Goal: Navigation & Orientation: Find specific page/section

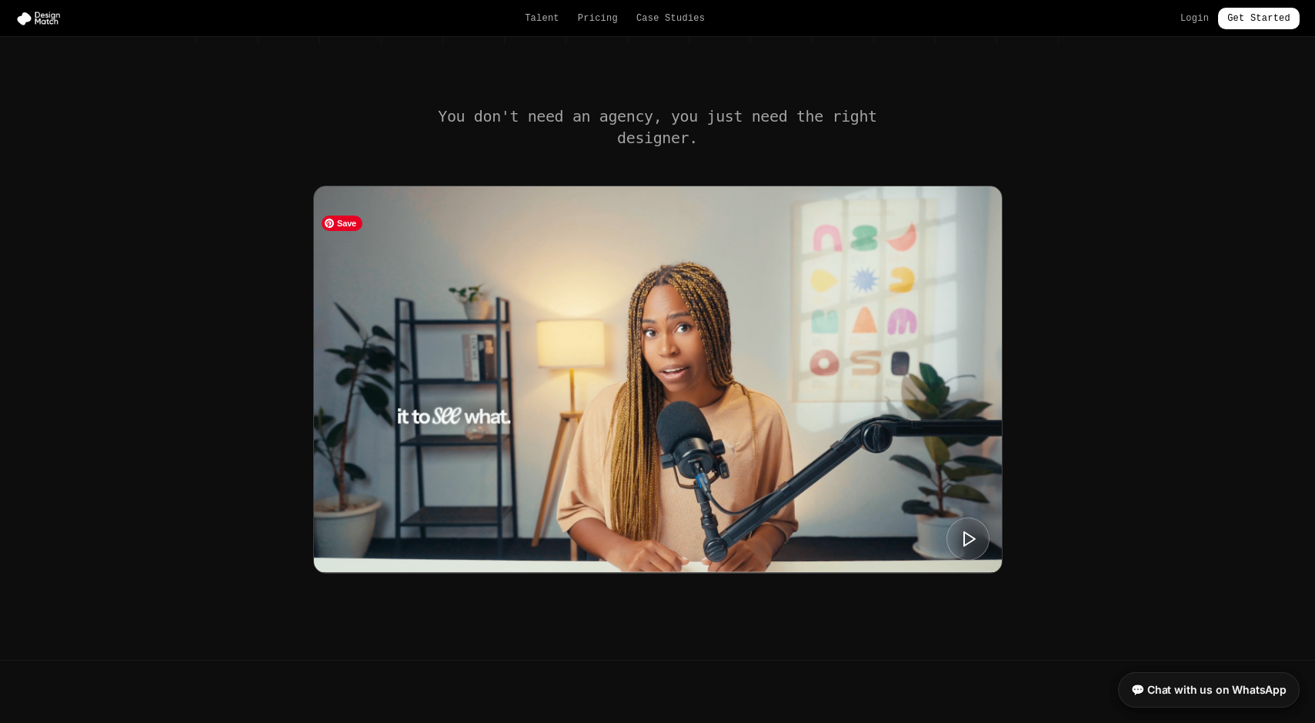
scroll to position [486, 0]
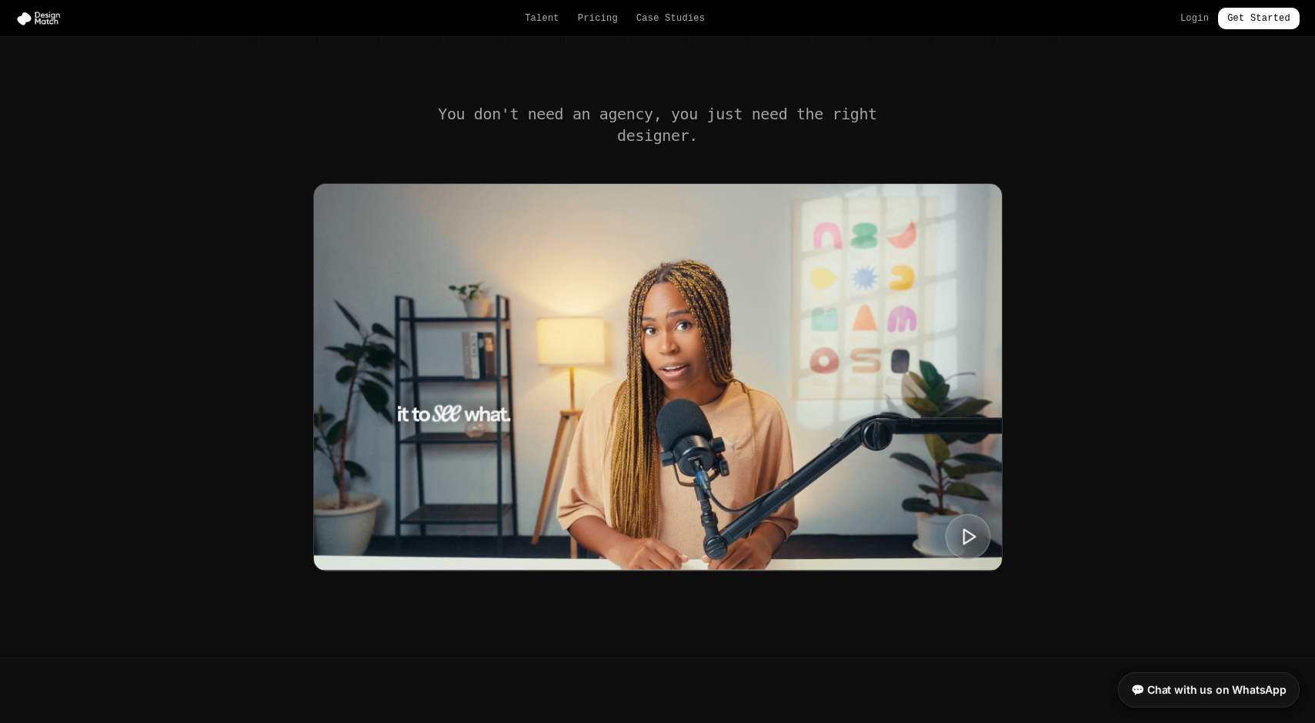
click at [968, 543] on polygon at bounding box center [970, 536] width 12 height 15
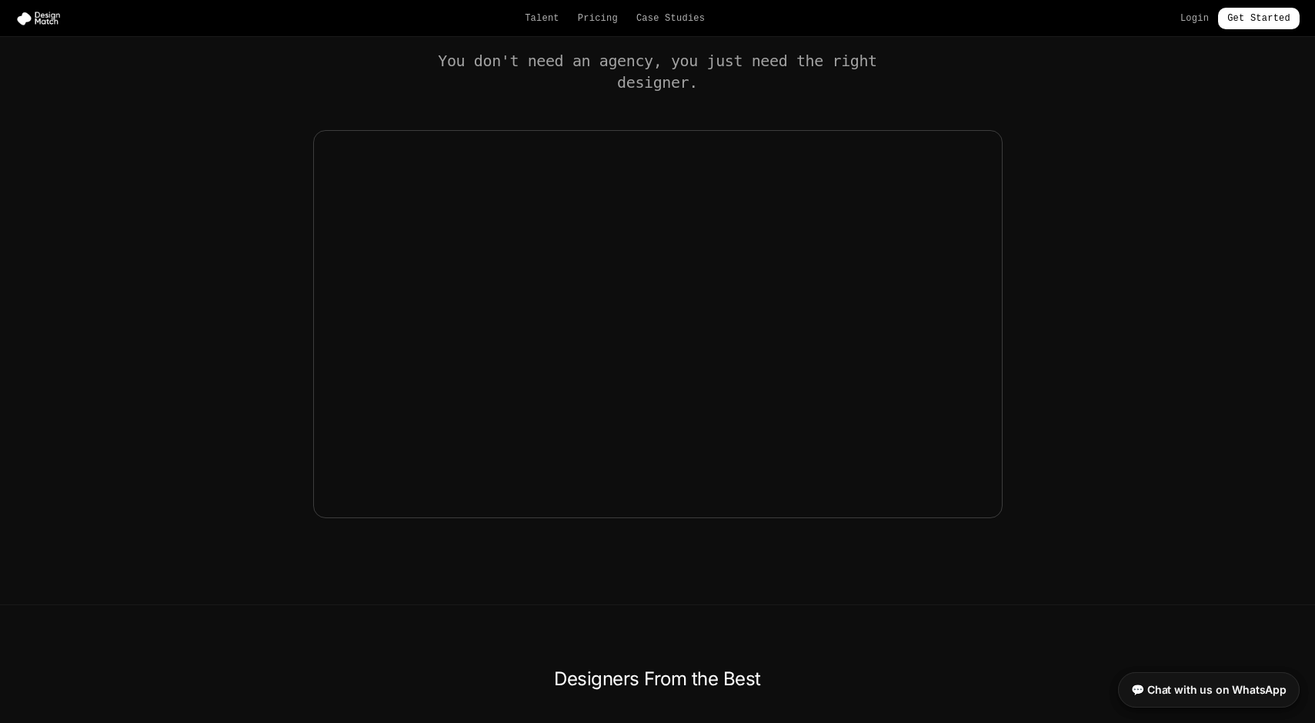
scroll to position [558, 0]
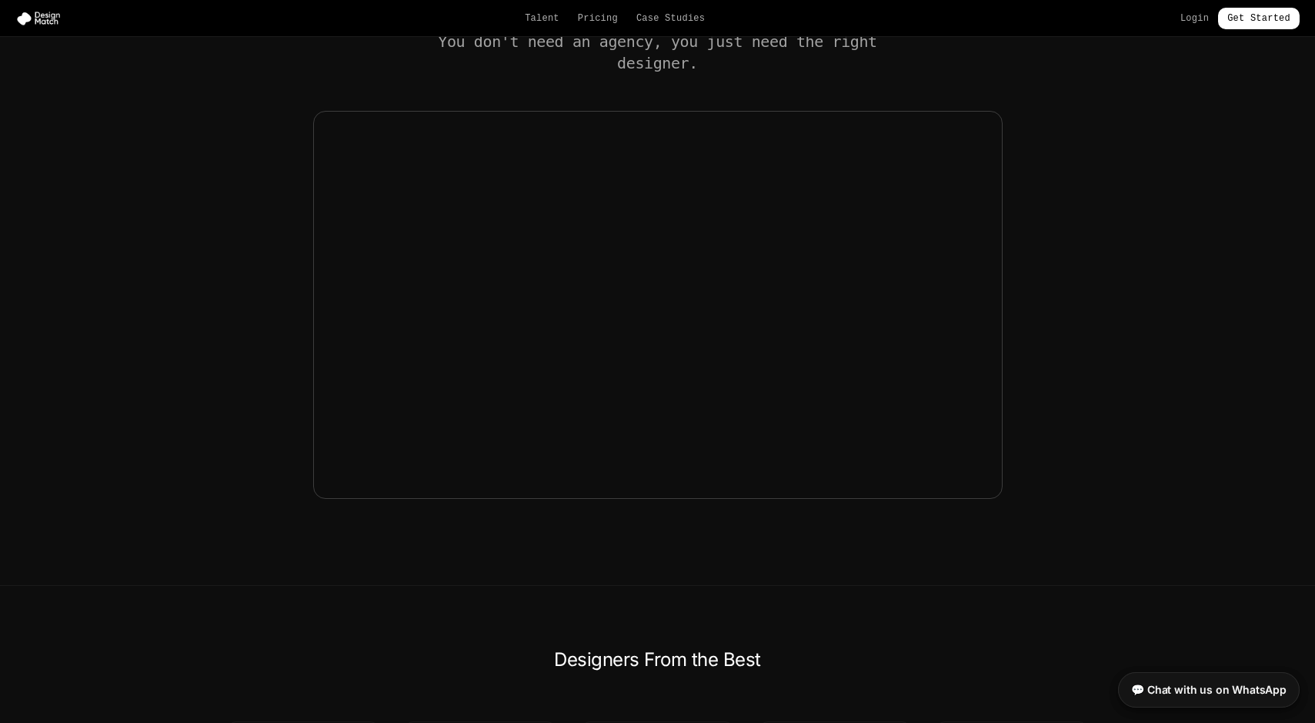
click at [1086, 304] on div "You don't need an agency, you just need the right designer." at bounding box center [658, 265] width 924 height 468
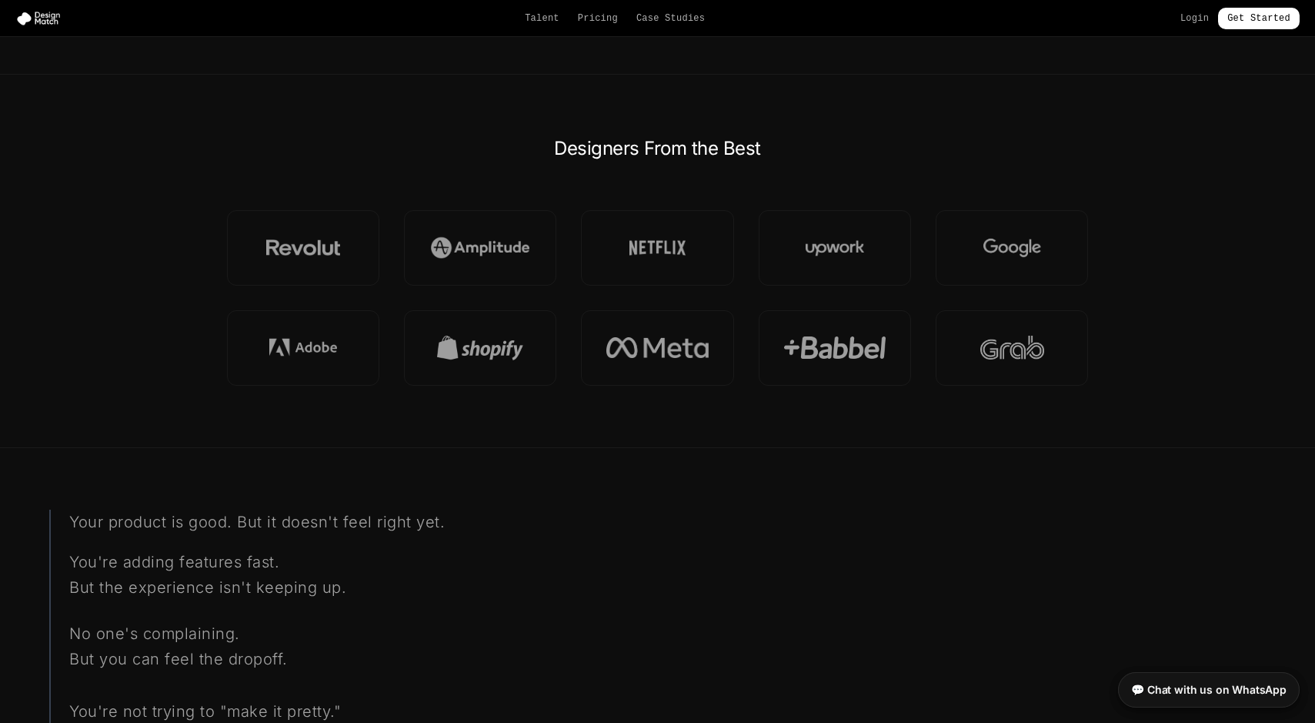
scroll to position [0, 0]
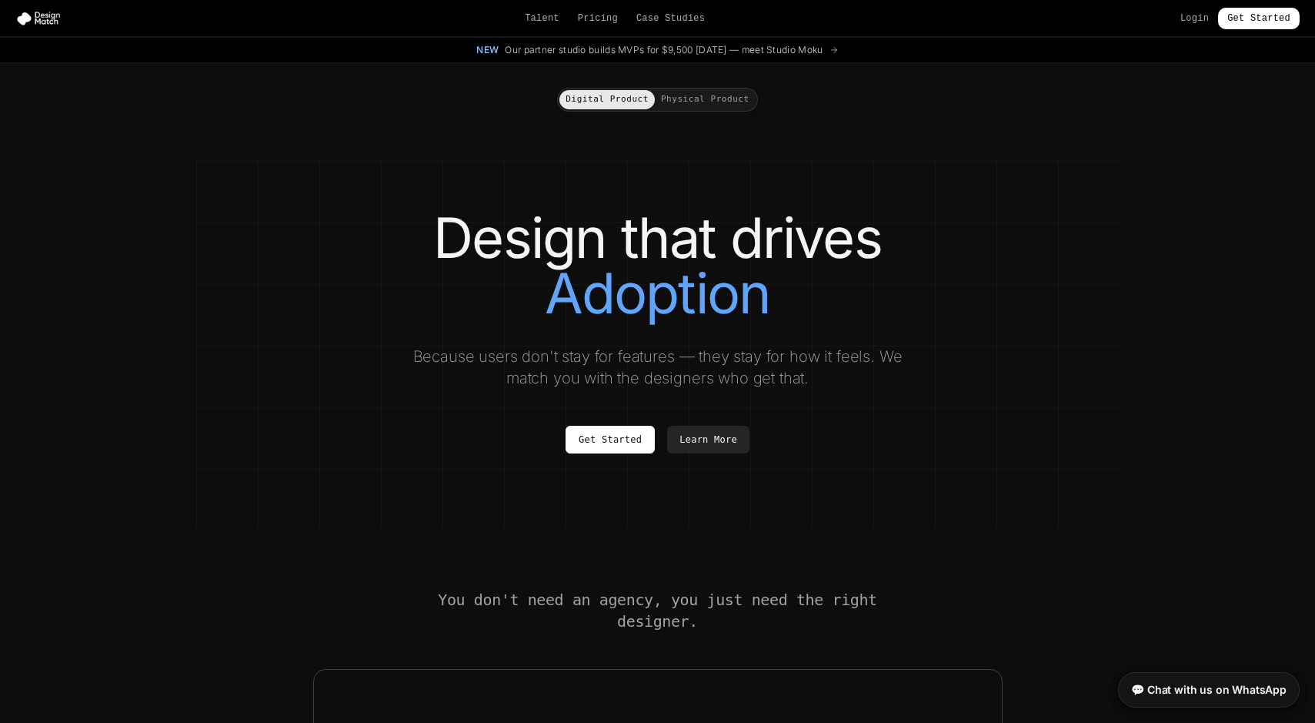
click at [694, 98] on button "Physical Product" at bounding box center [705, 99] width 101 height 19
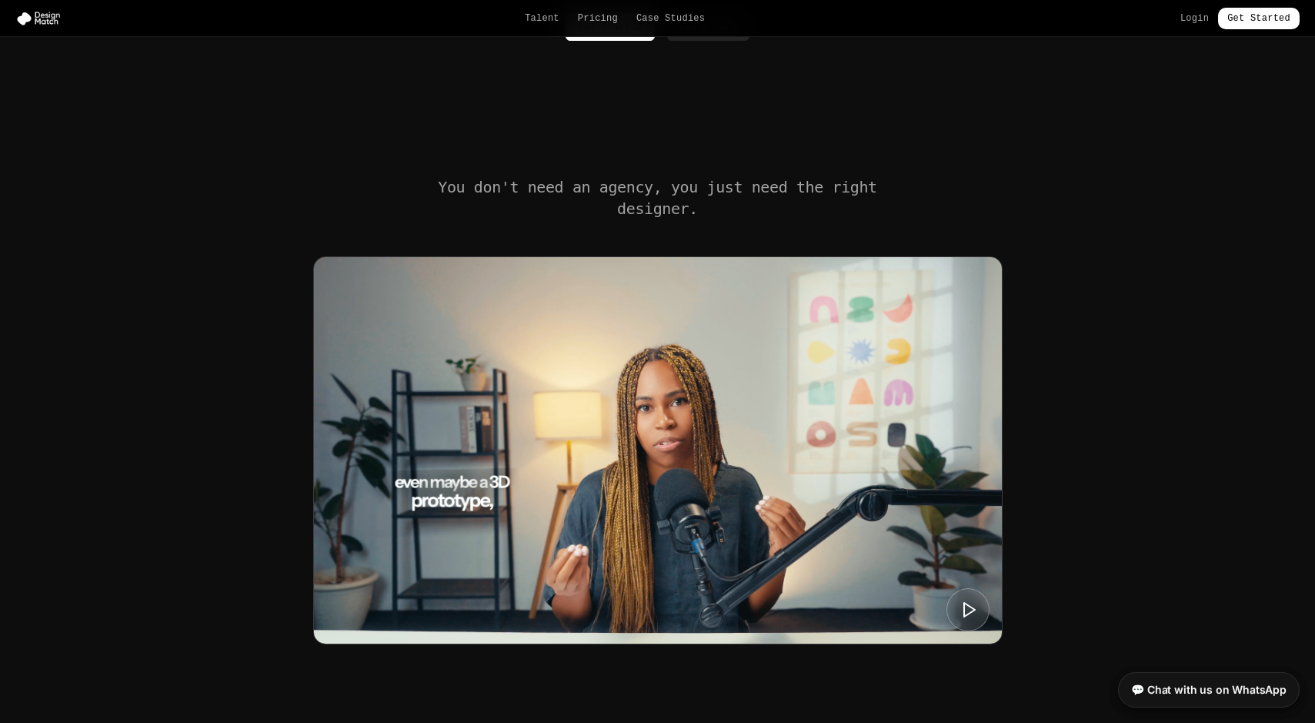
scroll to position [595, 0]
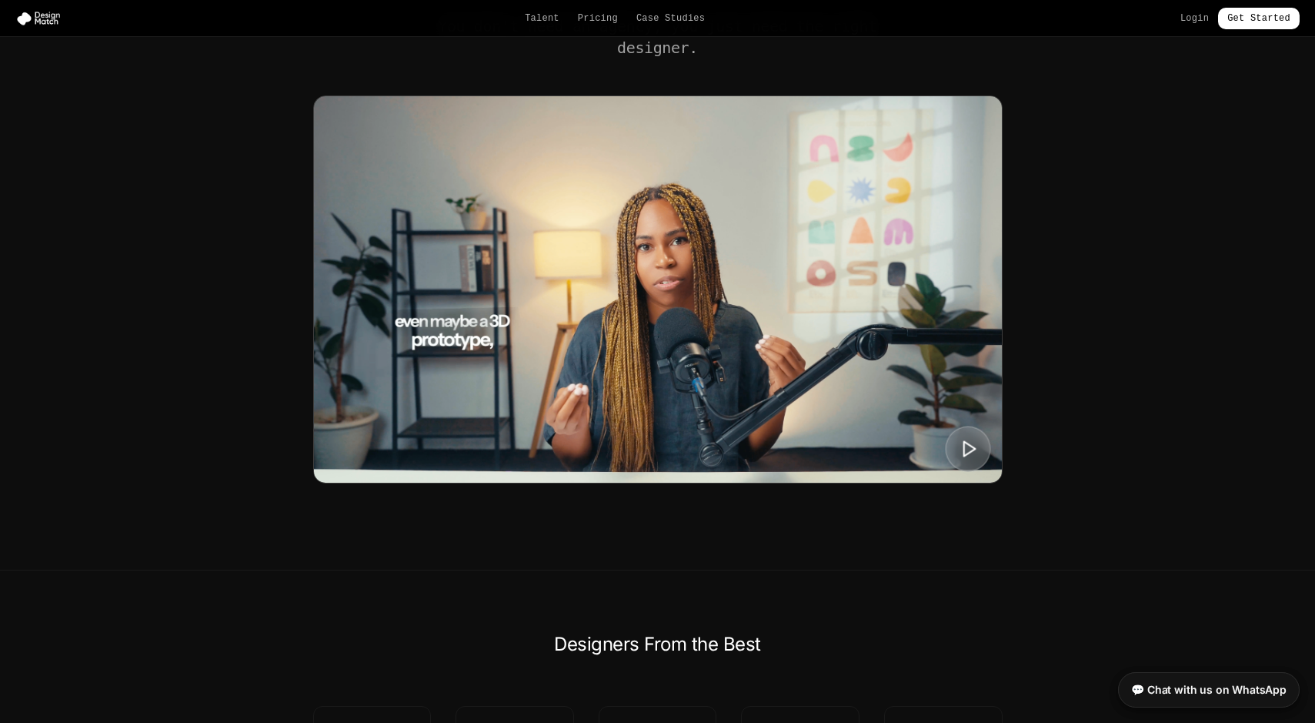
click at [966, 439] on icon at bounding box center [968, 448] width 19 height 19
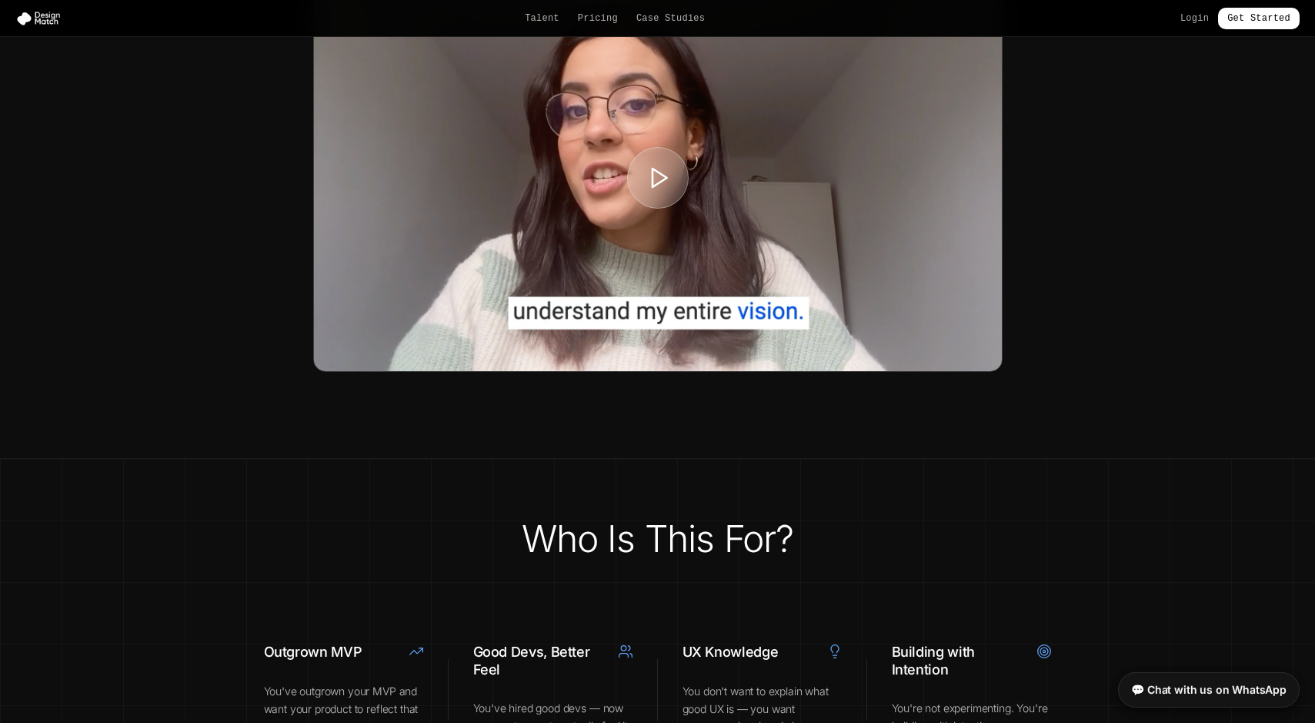
scroll to position [2885, 0]
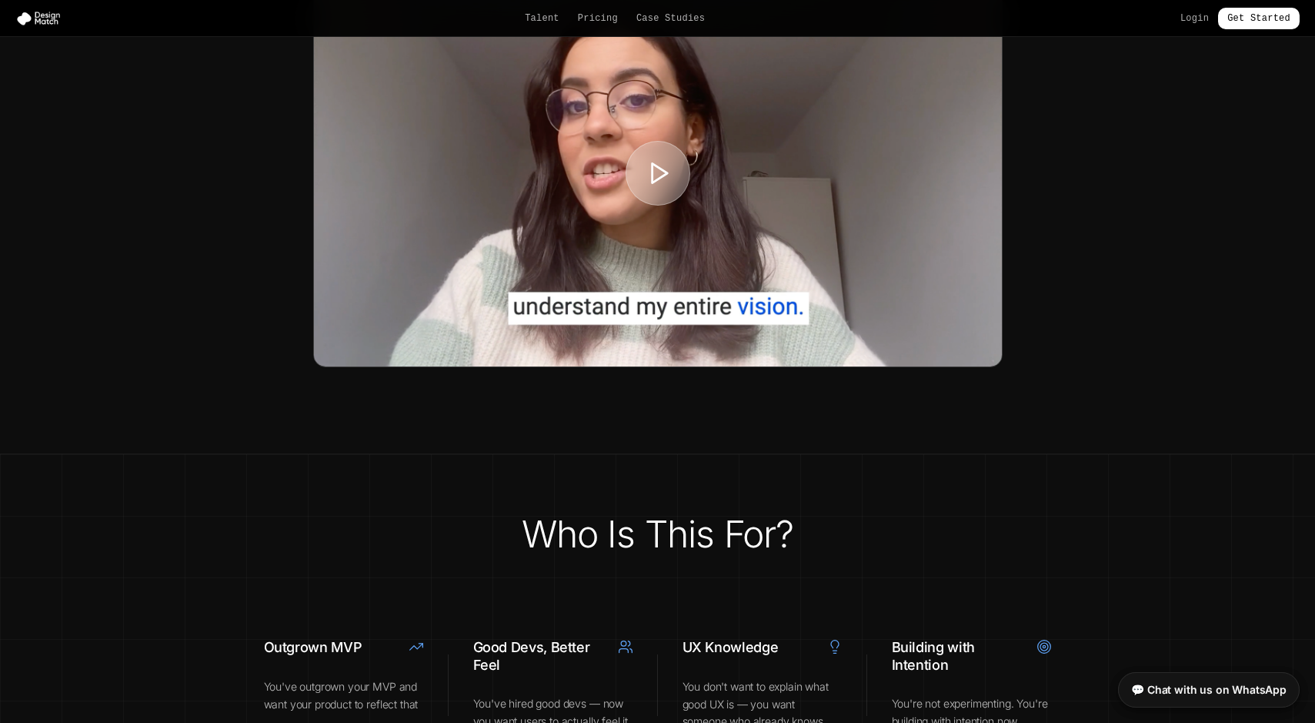
click at [658, 183] on polygon at bounding box center [659, 173] width 15 height 19
click at [660, 186] on icon at bounding box center [659, 173] width 26 height 26
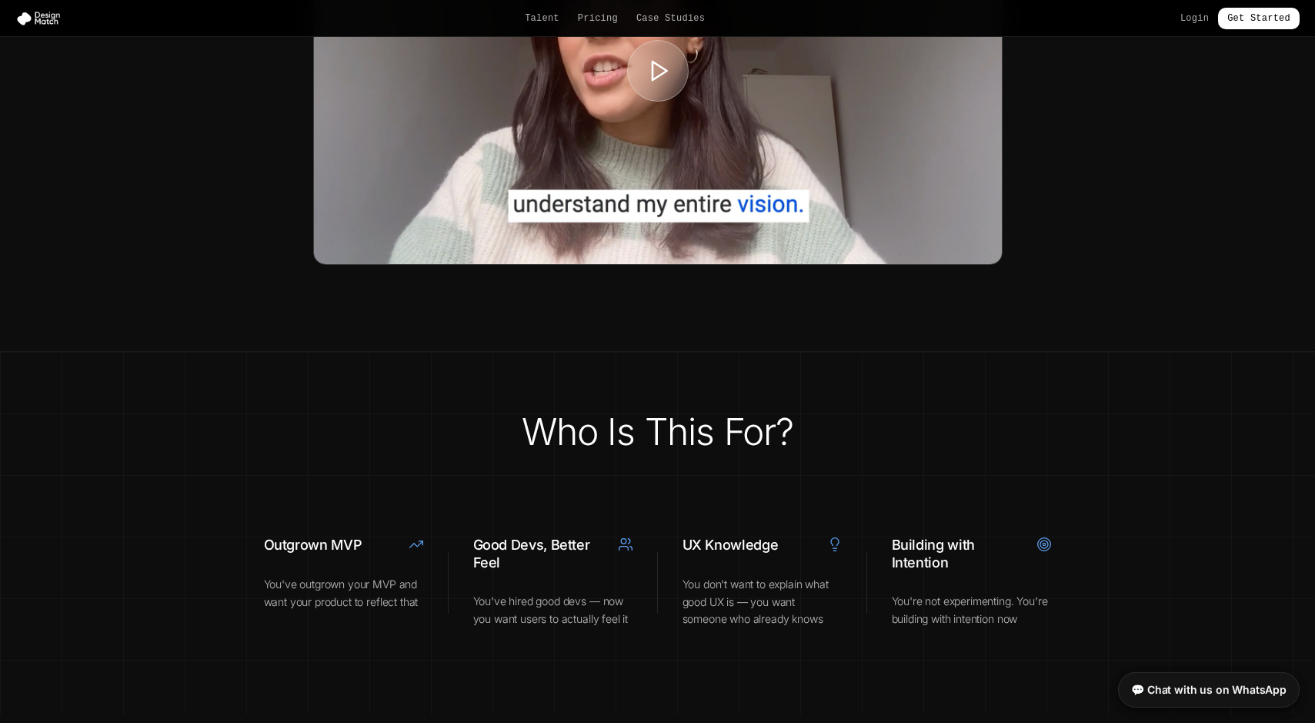
scroll to position [2990, 0]
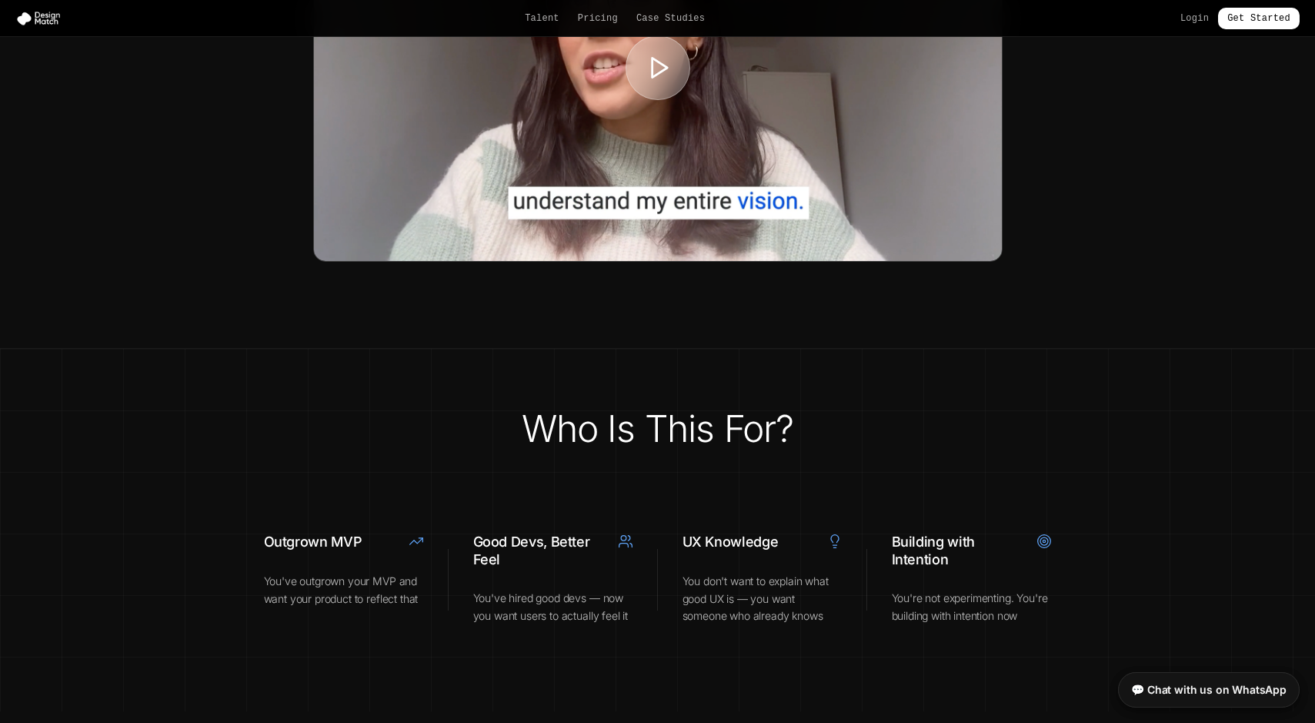
click at [660, 81] on icon at bounding box center [659, 68] width 26 height 26
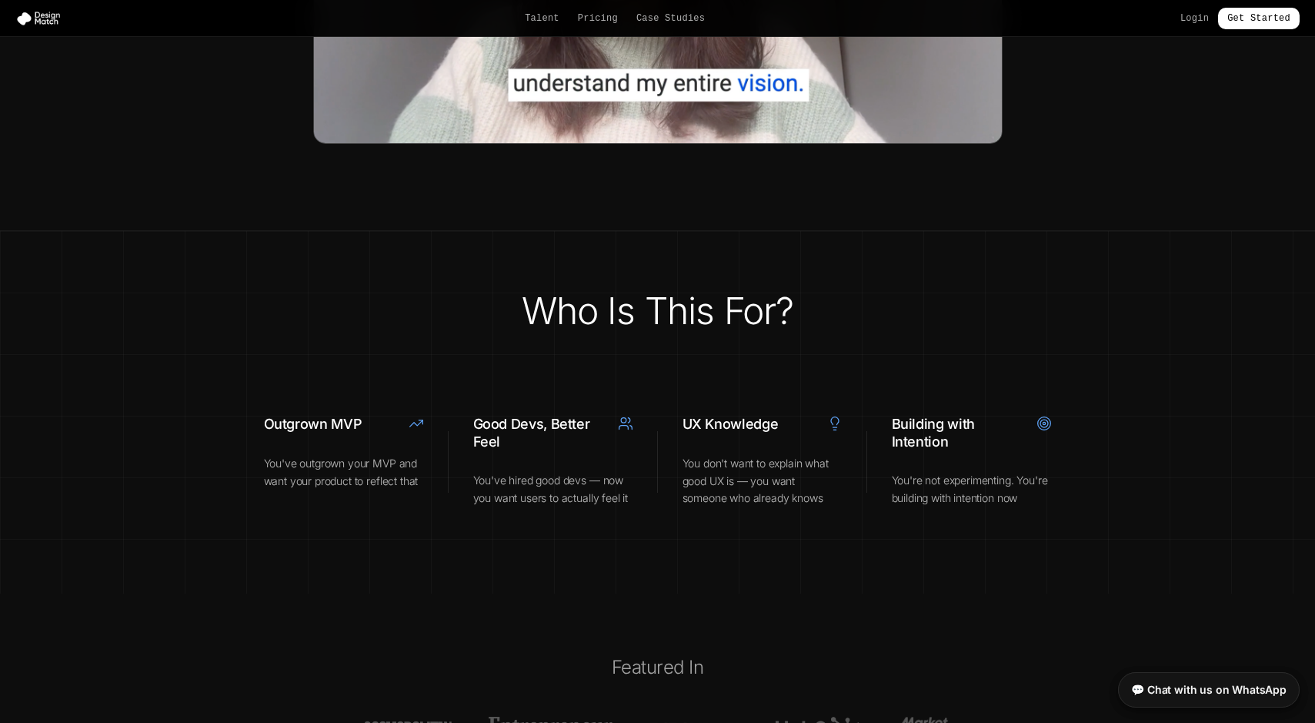
scroll to position [2815, 0]
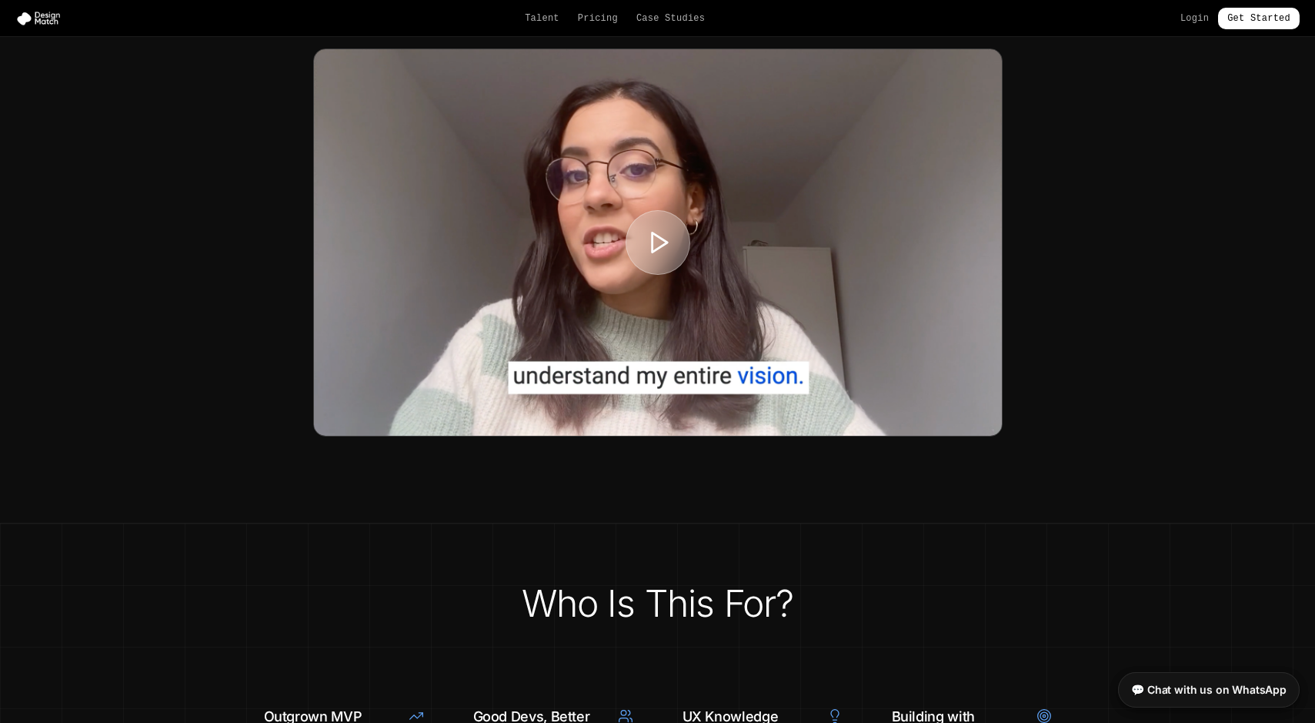
click at [648, 256] on icon at bounding box center [659, 242] width 26 height 26
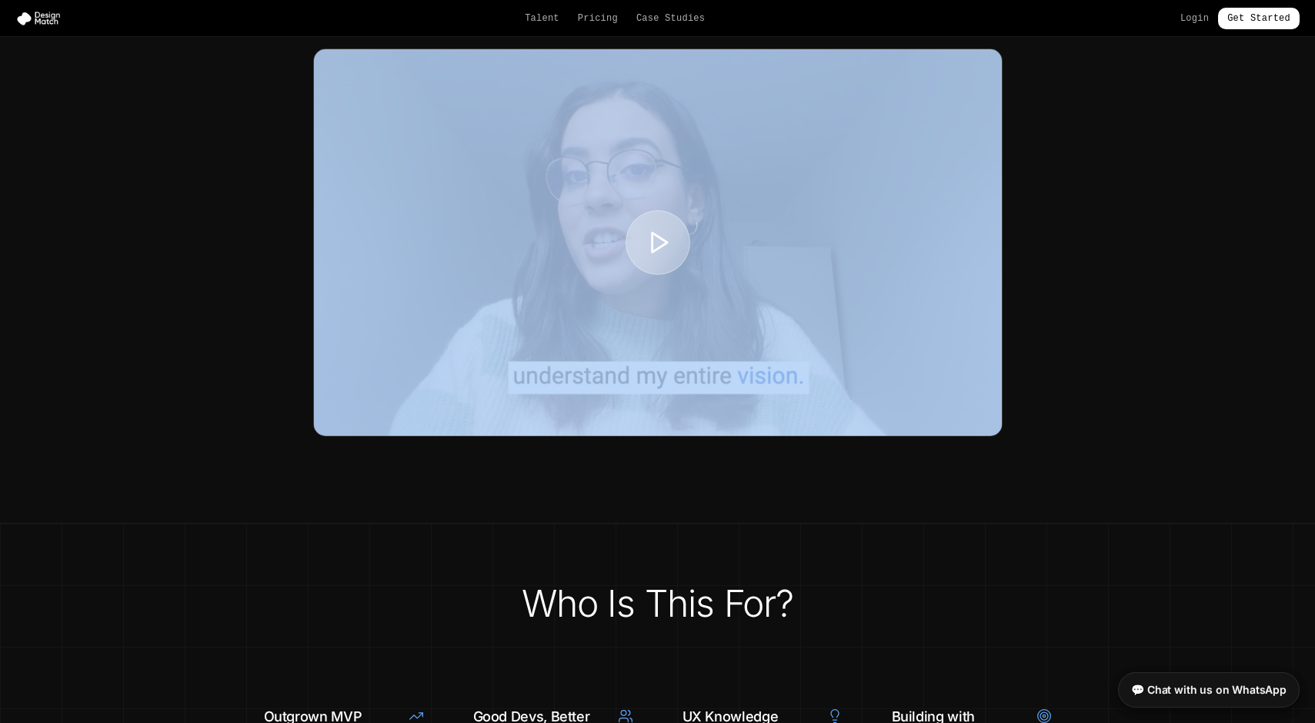
click at [648, 256] on icon at bounding box center [659, 242] width 26 height 26
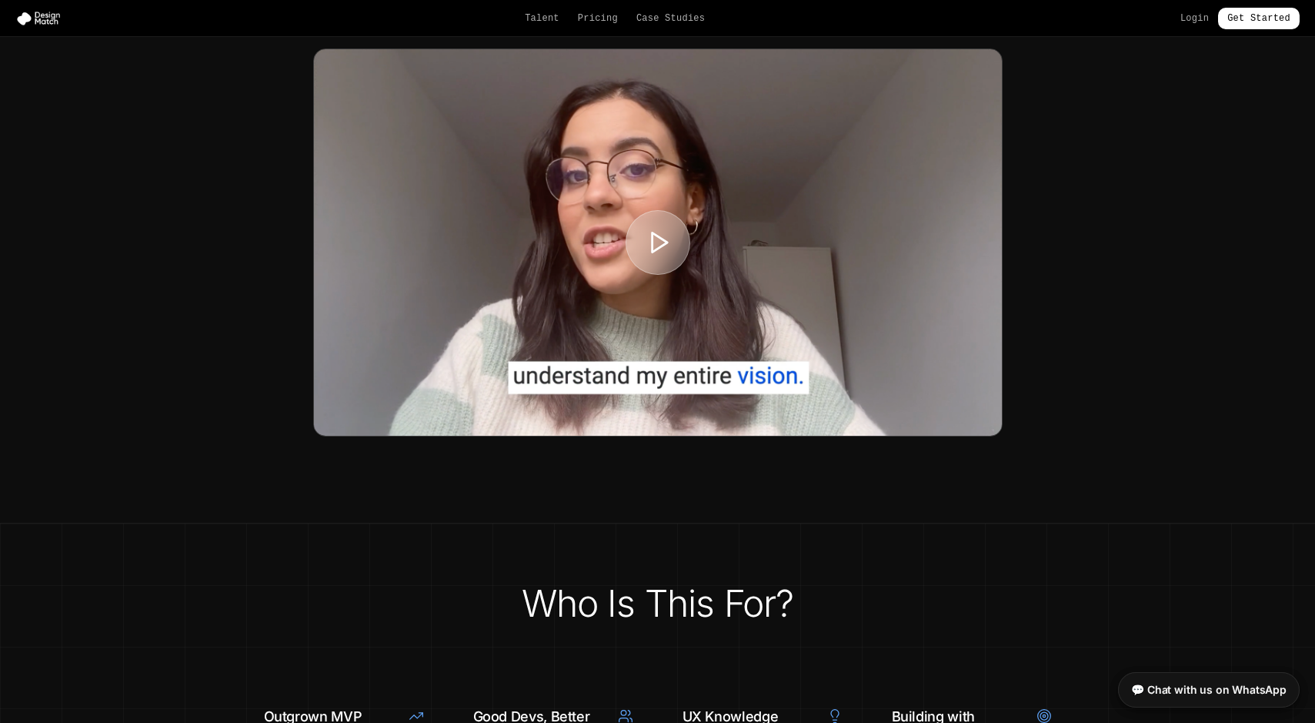
click at [646, 256] on icon at bounding box center [659, 242] width 26 height 26
click at [506, 399] on div at bounding box center [658, 242] width 688 height 386
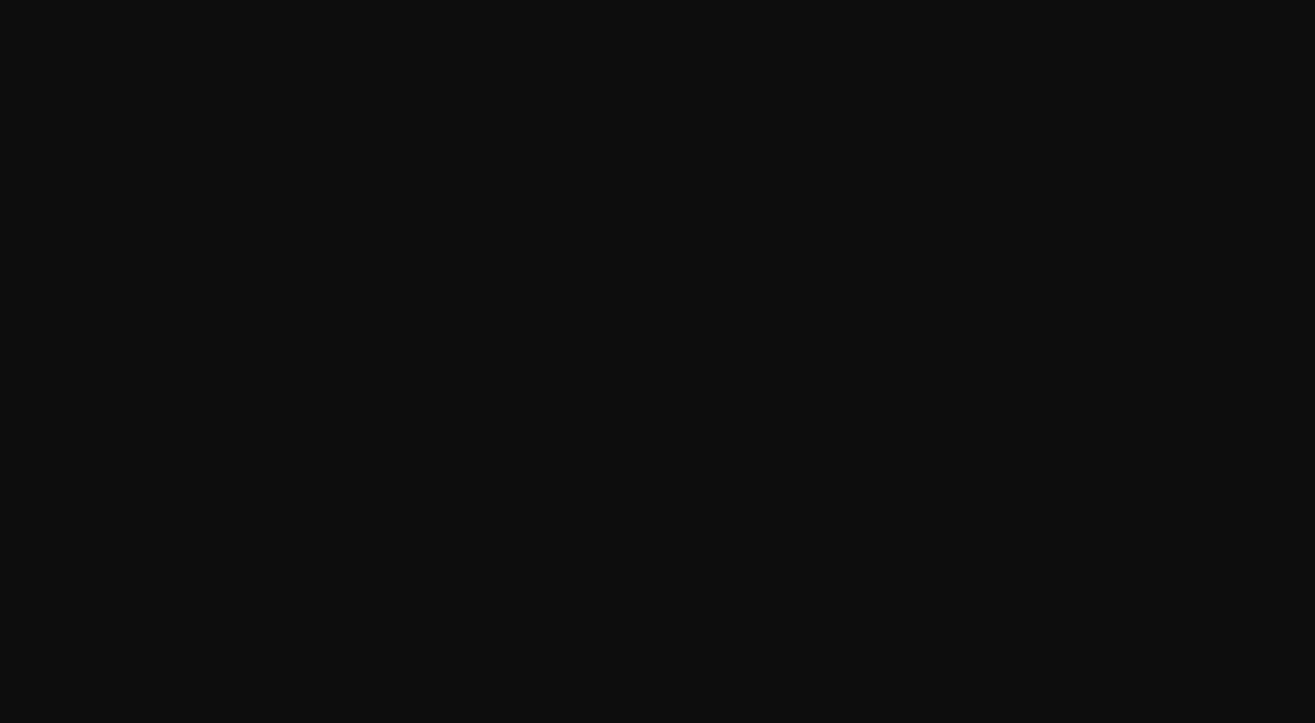
scroll to position [2815, 0]
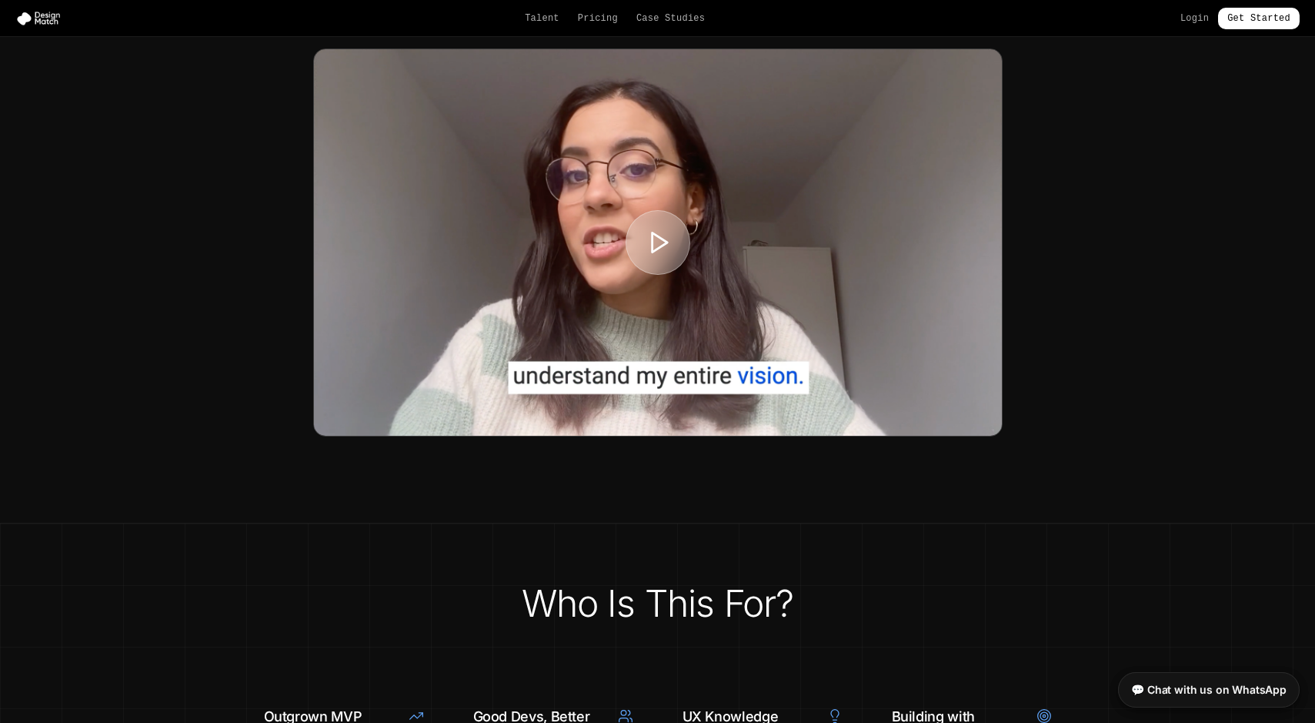
click at [662, 256] on icon at bounding box center [659, 242] width 26 height 26
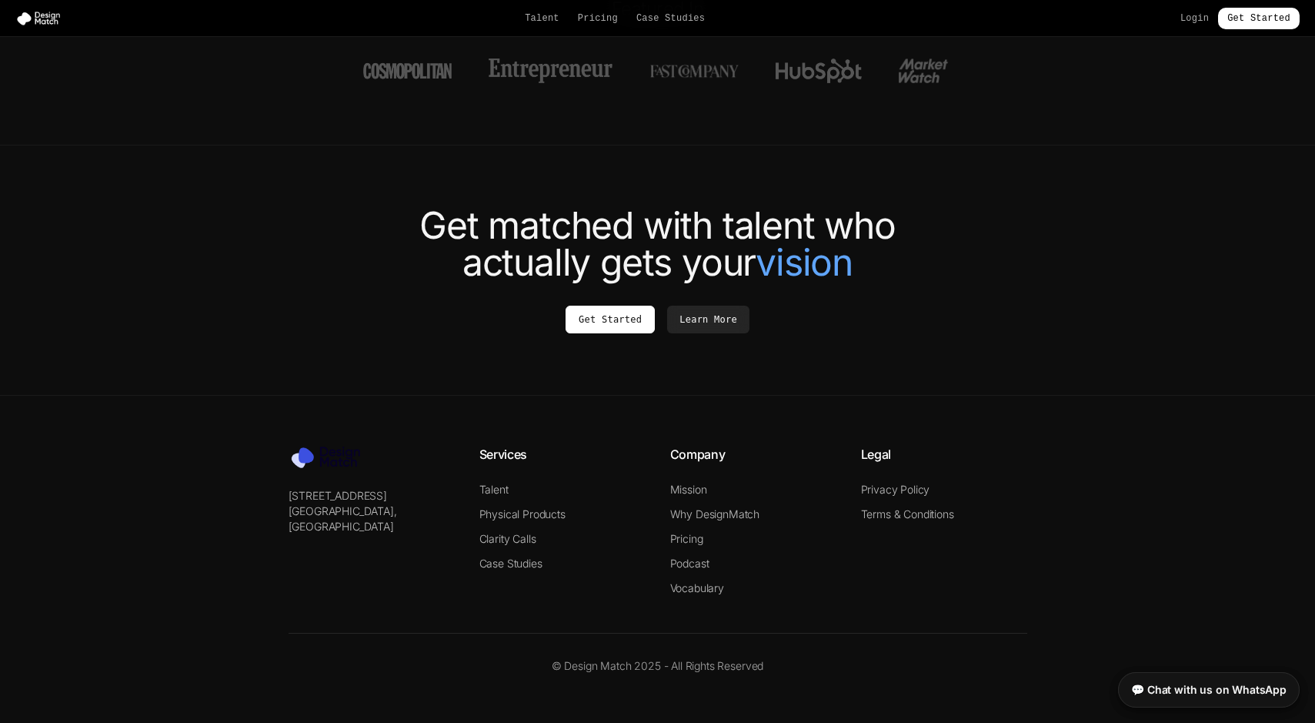
scroll to position [3877, 0]
click at [489, 496] on link "Talent" at bounding box center [493, 489] width 29 height 13
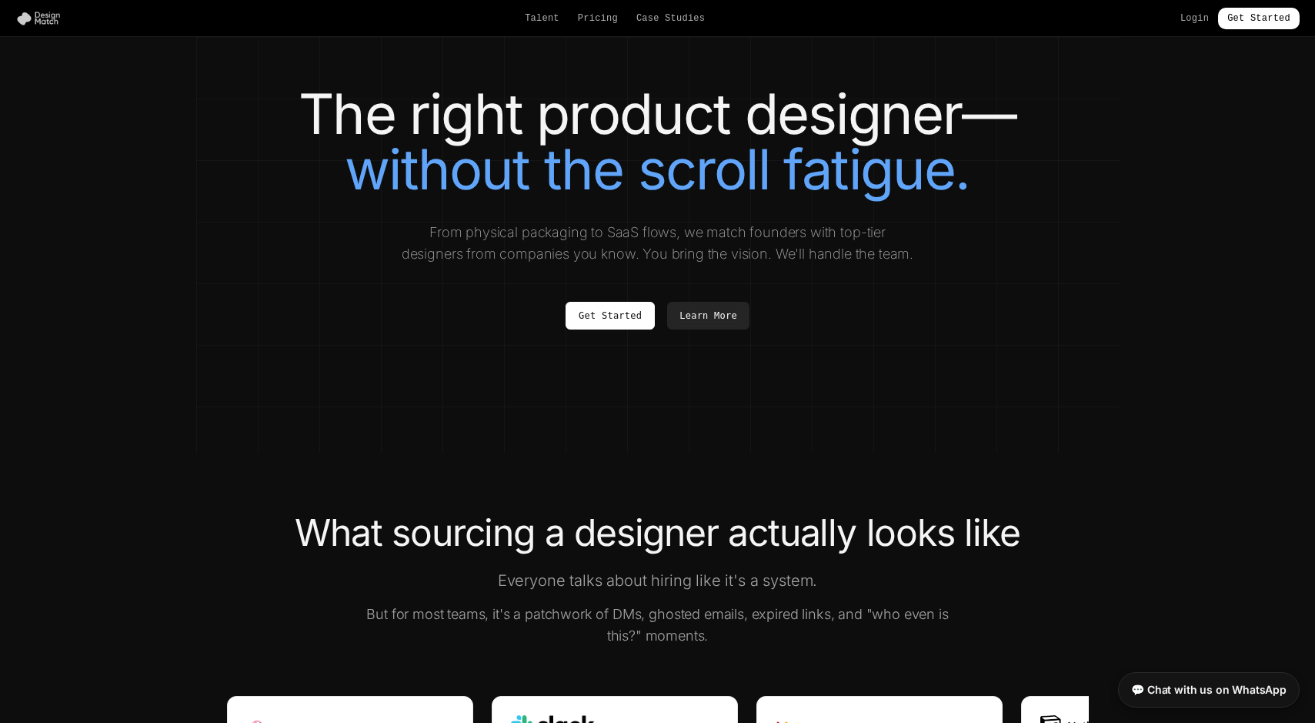
click at [29, 15] on img at bounding box center [41, 18] width 52 height 15
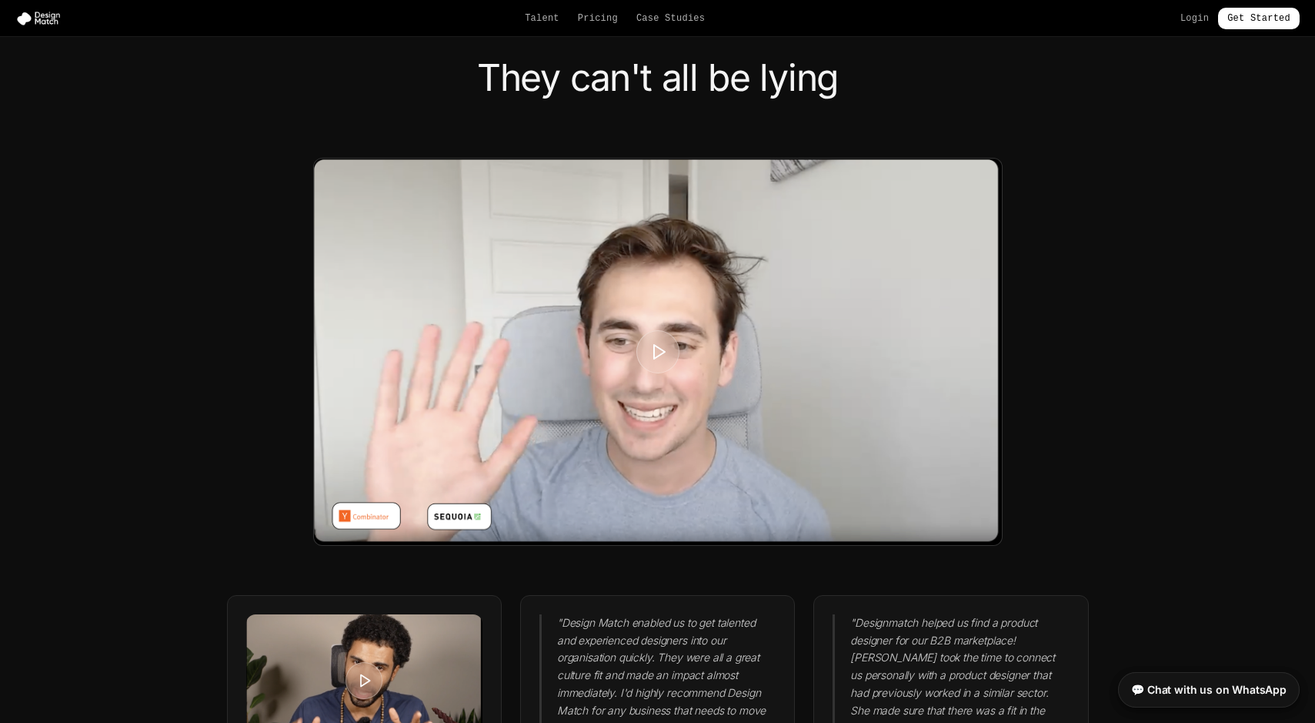
scroll to position [3651, 0]
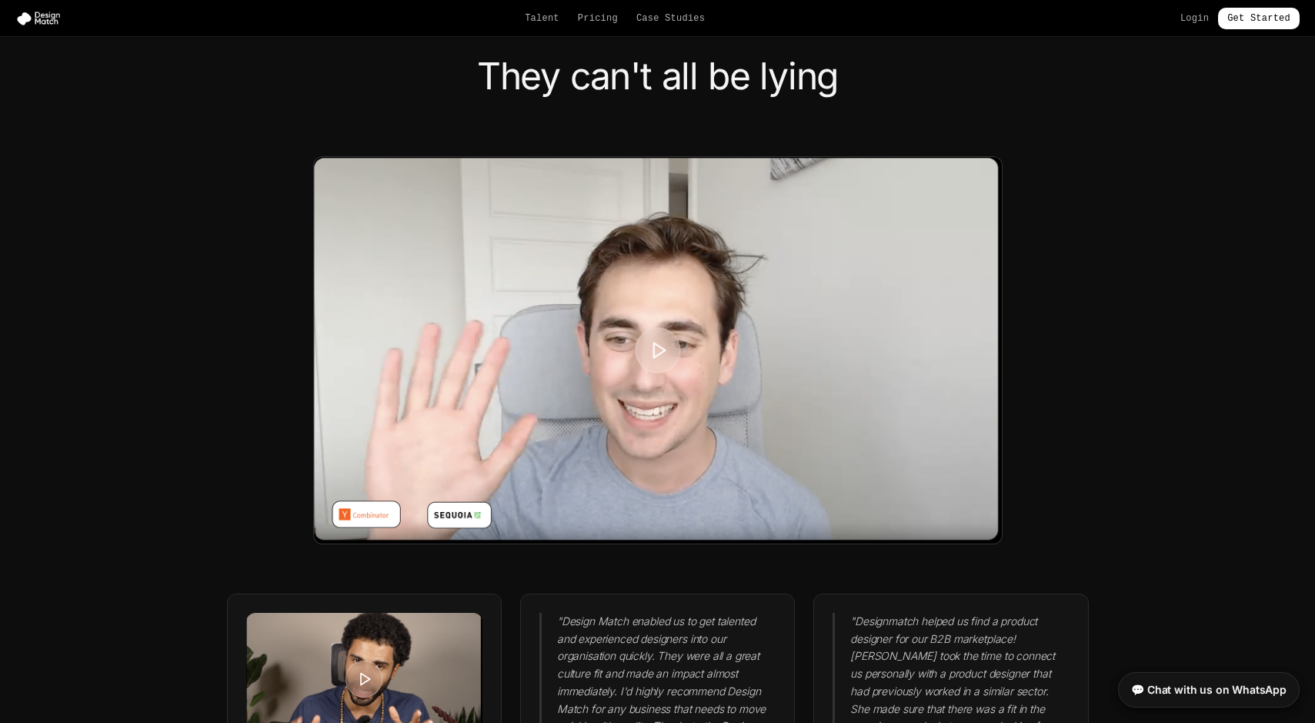
click at [659, 359] on icon at bounding box center [658, 349] width 19 height 19
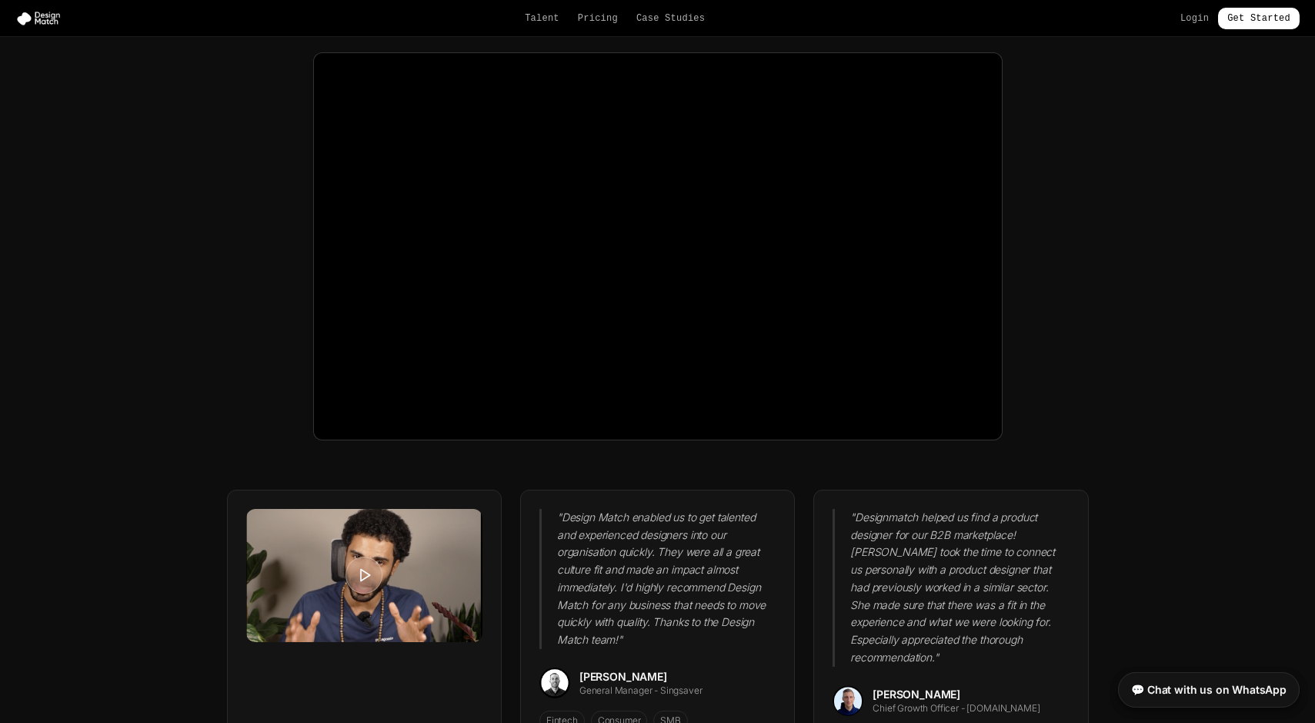
scroll to position [3823, 0]
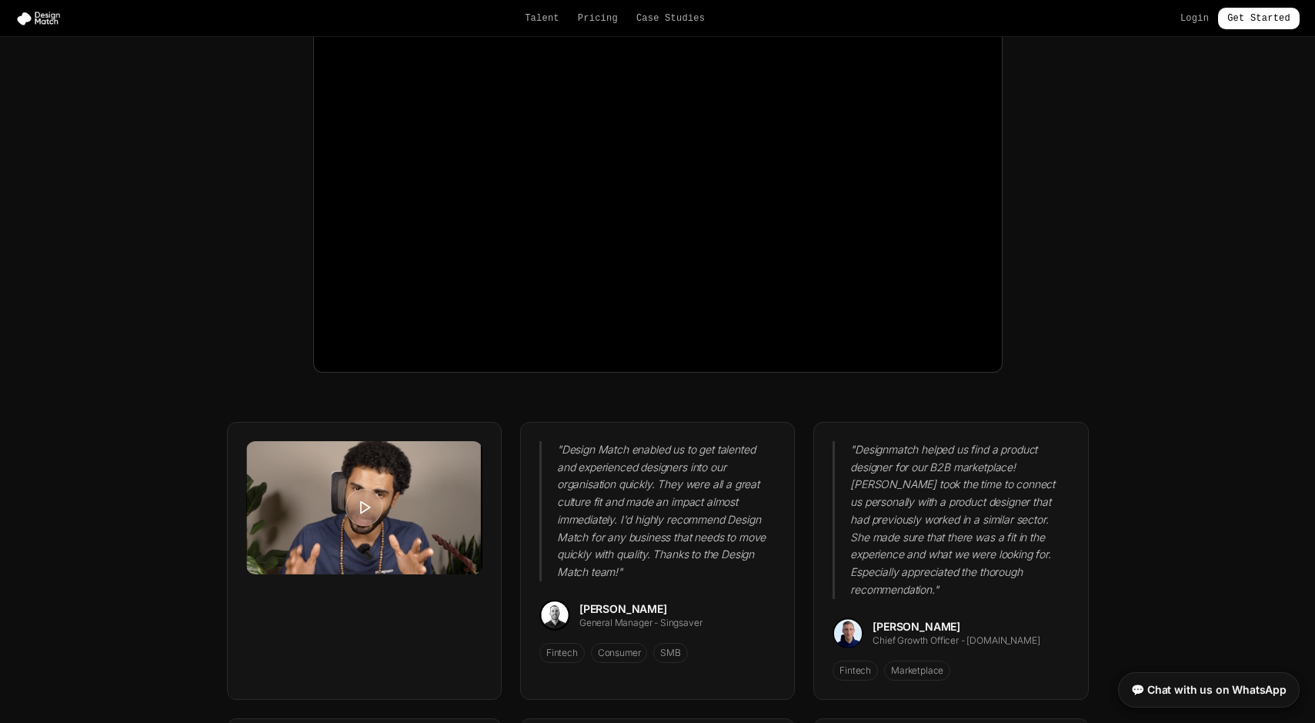
click at [1180, 370] on section "They can't all be lying " Design Match enabled us to get talented and experienc…" at bounding box center [657, 667] width 1315 height 1684
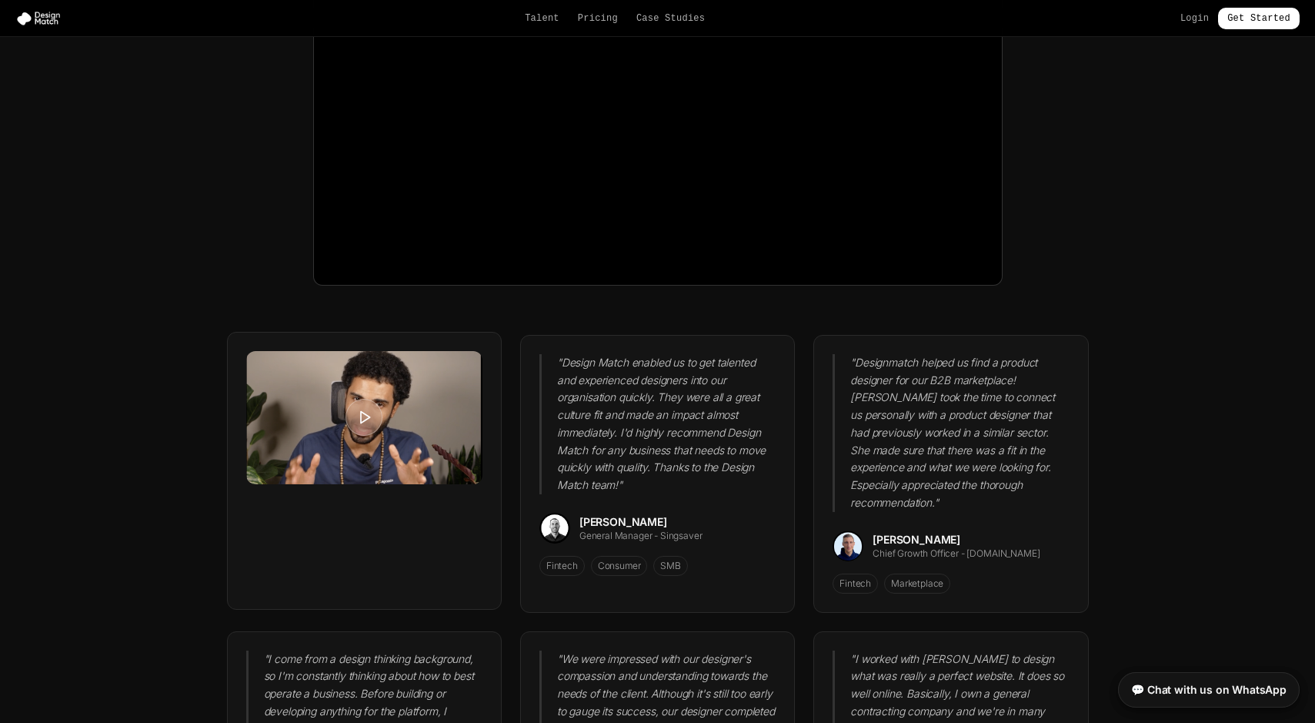
scroll to position [3906, 0]
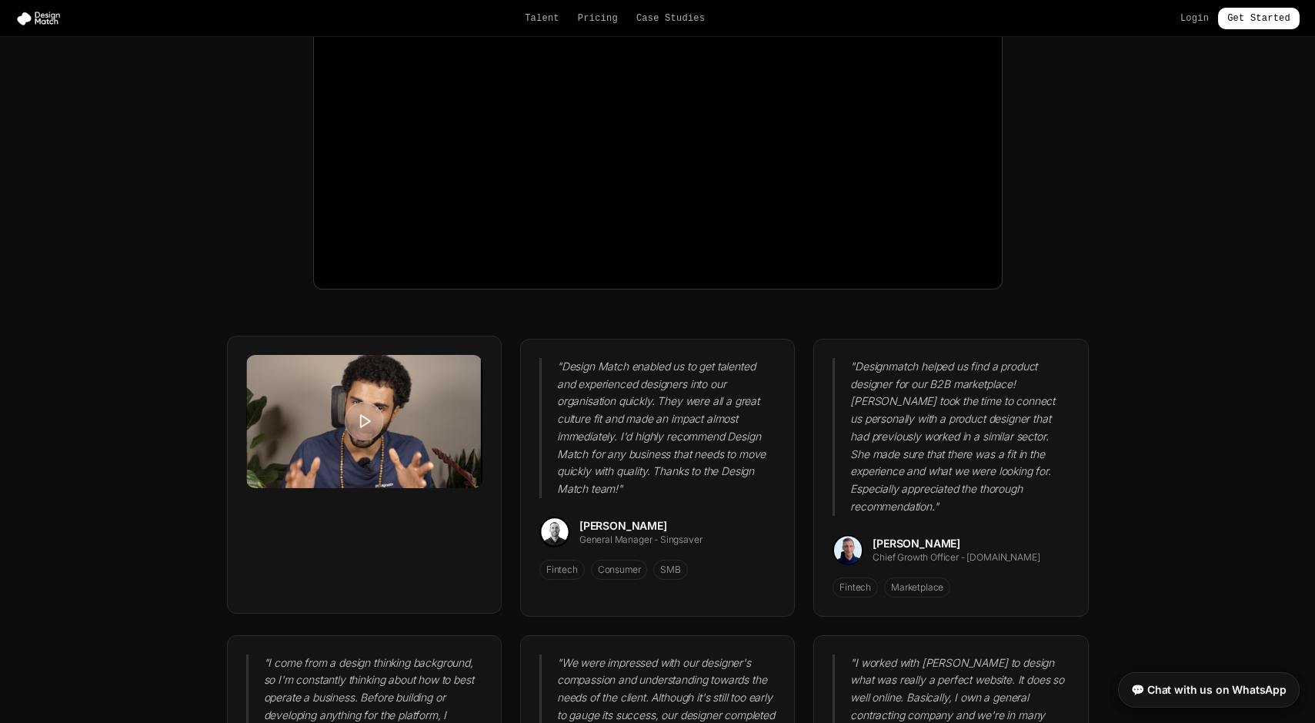
click at [364, 429] on icon at bounding box center [365, 421] width 16 height 16
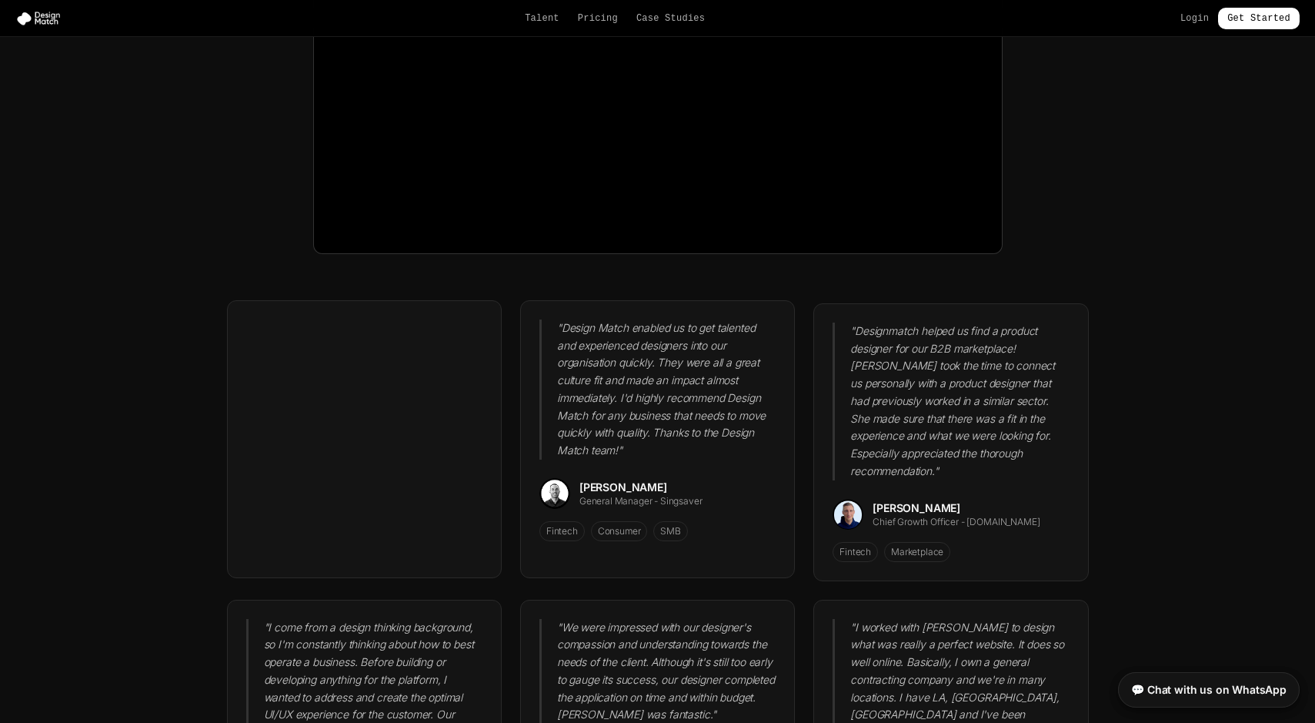
scroll to position [4047, 0]
